Goal: Check status: Check status

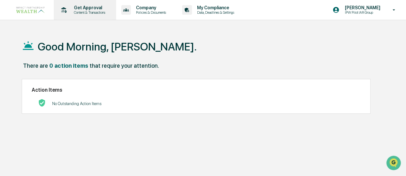
click at [79, 12] on p "Content & Transactions" at bounding box center [89, 12] width 40 height 4
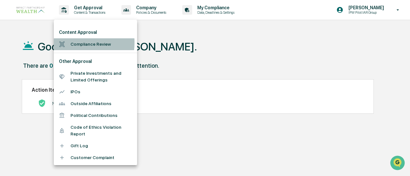
click at [71, 43] on li "Compliance Review" at bounding box center [95, 44] width 83 height 12
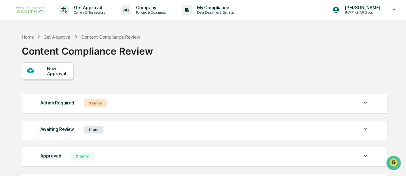
click at [65, 133] on div "Awaiting Review" at bounding box center [57, 130] width 34 height 8
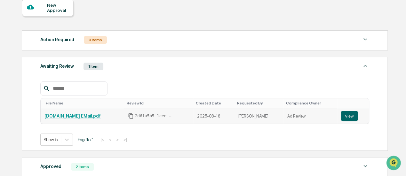
scroll to position [64, 0]
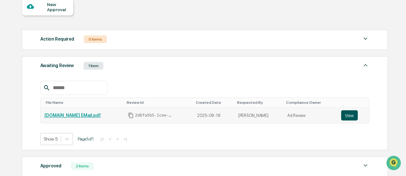
click at [344, 114] on button "View" at bounding box center [349, 115] width 17 height 10
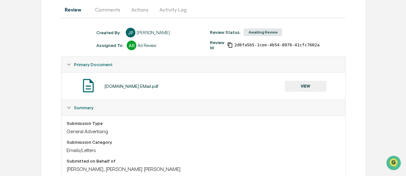
click at [108, 11] on button "Comments" at bounding box center [108, 9] width 36 height 15
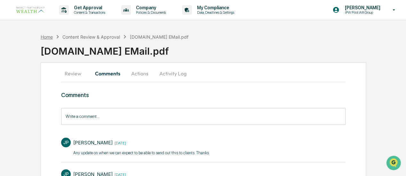
click at [51, 34] on div "Home" at bounding box center [47, 36] width 12 height 5
